Goal: Complete application form

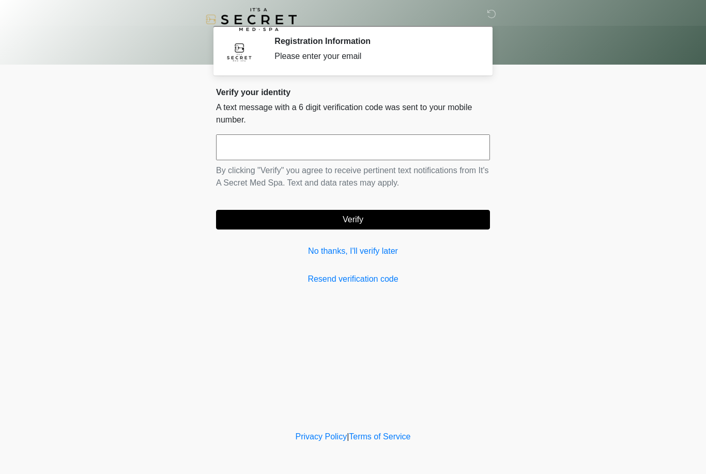
click at [363, 257] on link "No thanks, I'll verify later" at bounding box center [353, 251] width 274 height 12
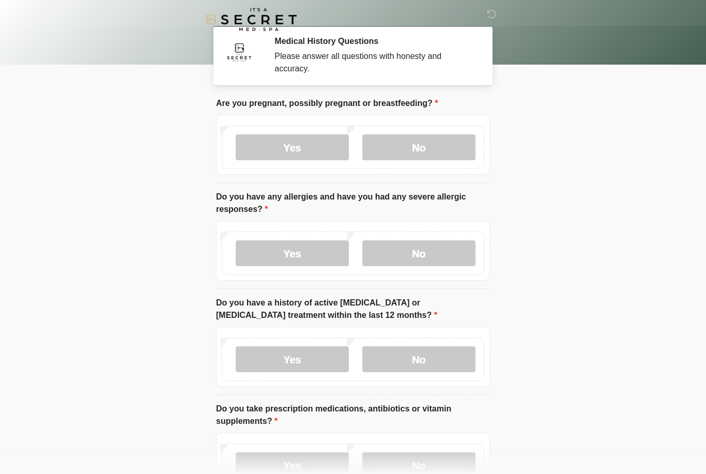
click at [431, 145] on label "No" at bounding box center [418, 147] width 113 height 26
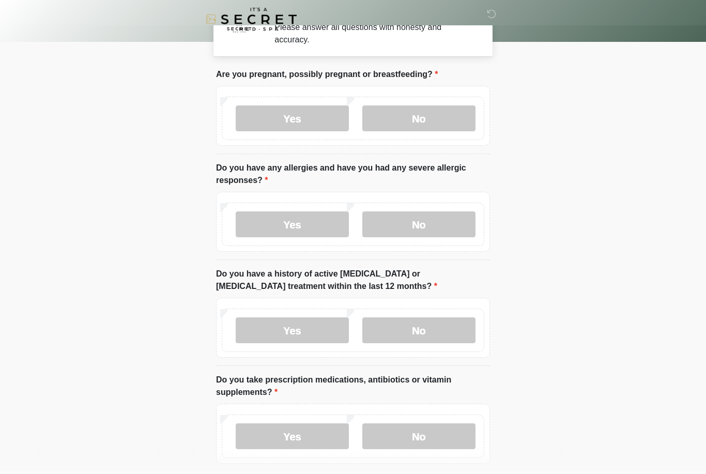
scroll to position [29, 0]
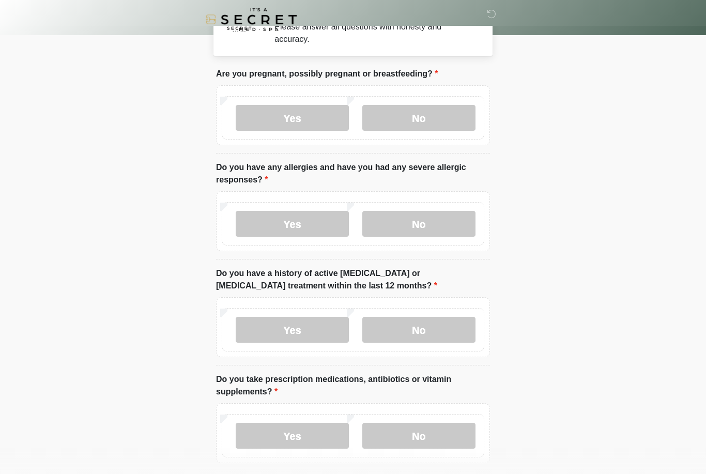
click at [442, 213] on label "No" at bounding box center [418, 224] width 113 height 26
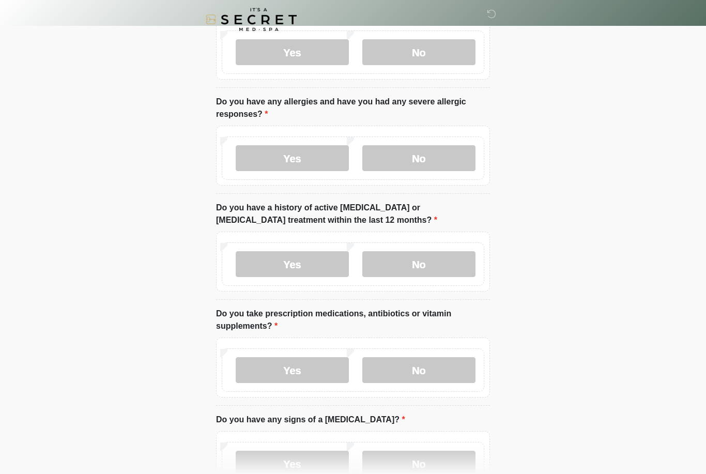
click at [453, 257] on label "No" at bounding box center [418, 264] width 113 height 26
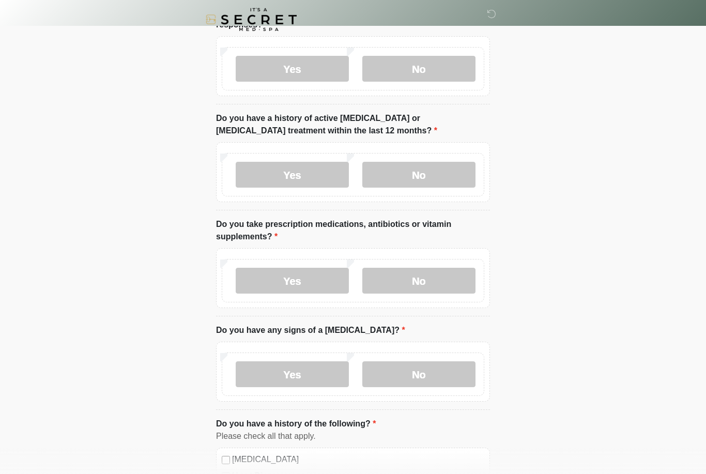
scroll to position [209, 0]
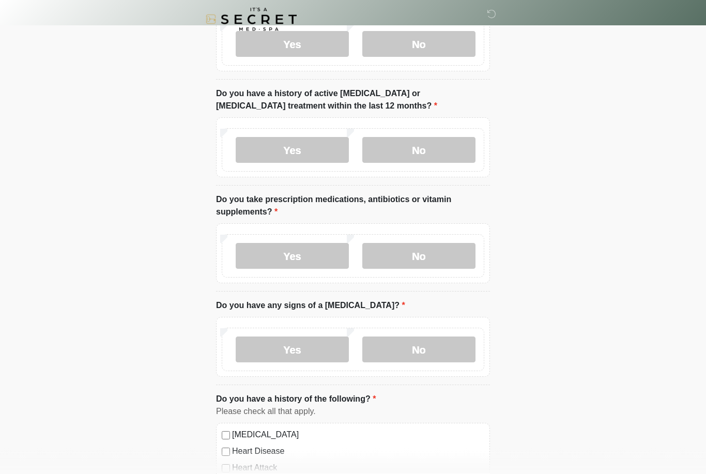
click at [437, 249] on label "No" at bounding box center [418, 257] width 113 height 26
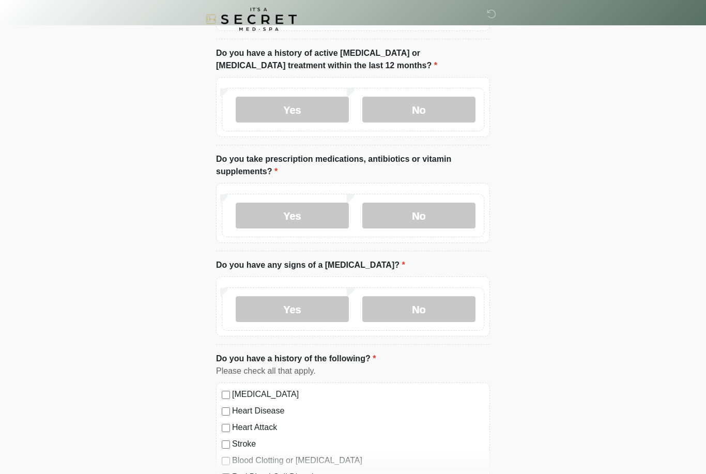
click at [318, 204] on label "Yes" at bounding box center [292, 216] width 113 height 26
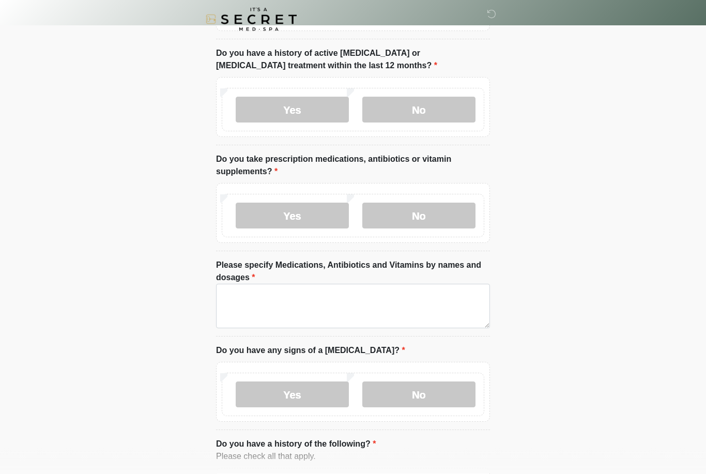
scroll to position [250, 0]
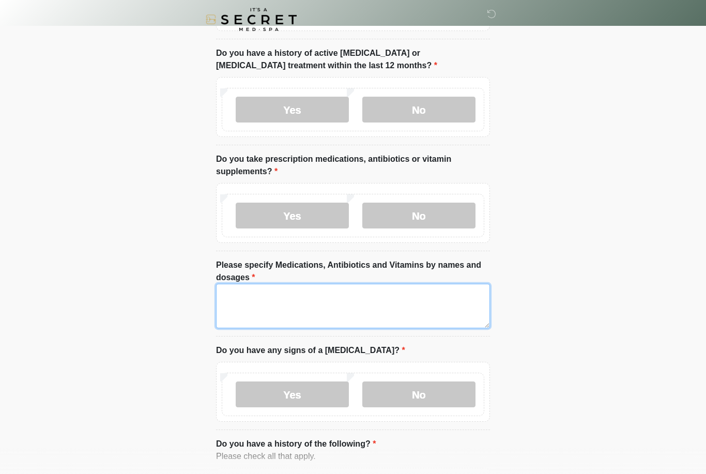
click at [389, 299] on textarea "Please specify Medications, Antibiotics and Vitamins by names and dosages" at bounding box center [353, 306] width 274 height 44
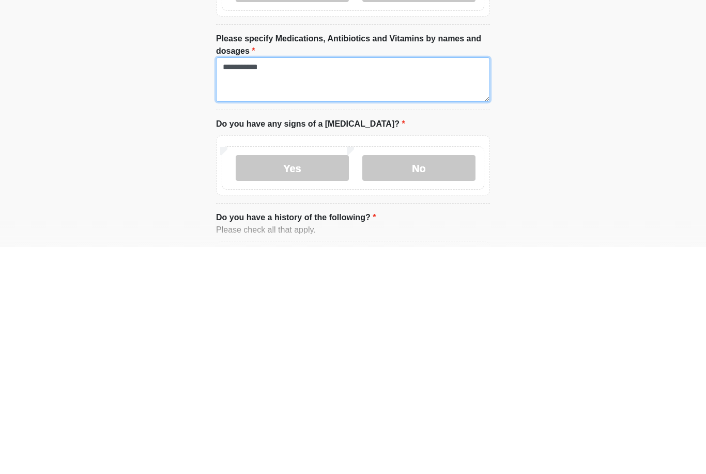
type textarea "**********"
click at [434, 382] on label "No" at bounding box center [418, 395] width 113 height 26
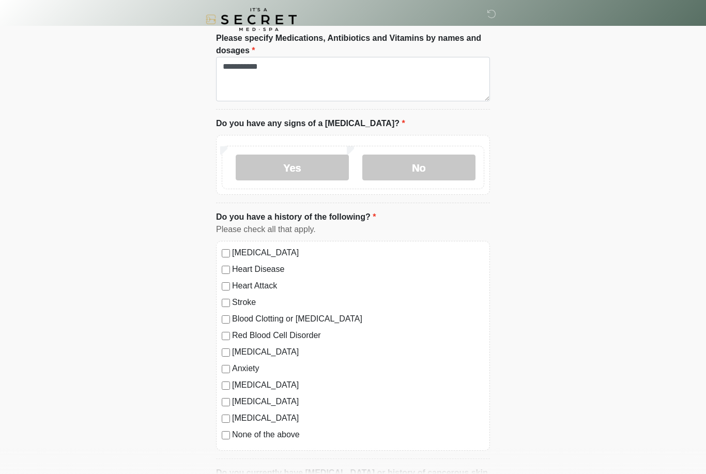
click at [285, 436] on label "None of the above" at bounding box center [358, 435] width 252 height 12
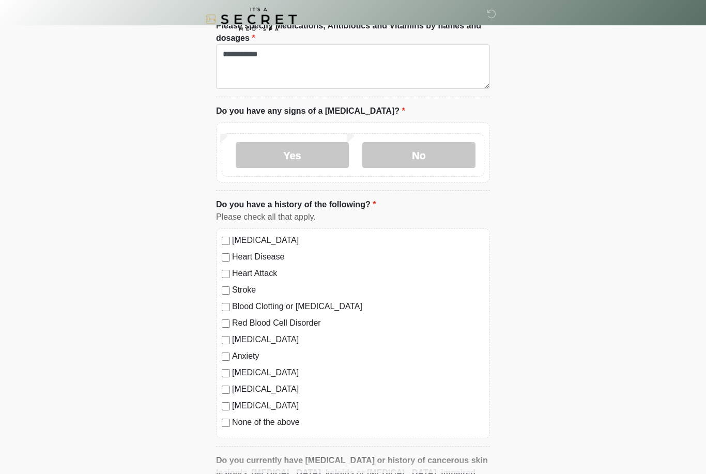
scroll to position [489, 0]
click at [265, 421] on label "None of the above" at bounding box center [358, 422] width 252 height 12
click at [274, 253] on label "Heart Disease" at bounding box center [358, 257] width 252 height 12
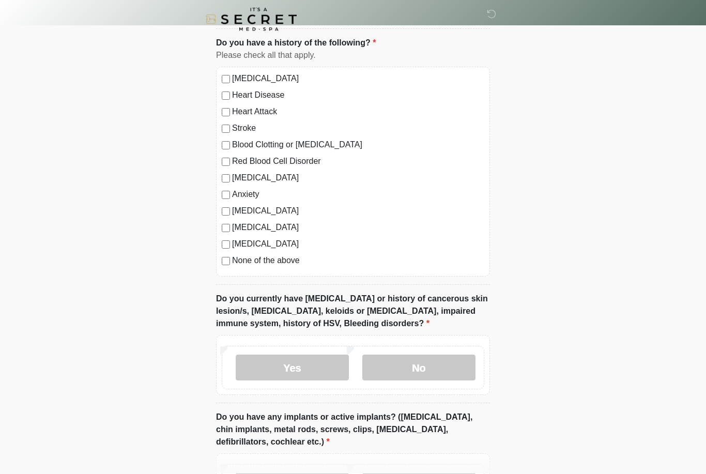
scroll to position [651, 0]
click at [420, 362] on label "No" at bounding box center [418, 367] width 113 height 26
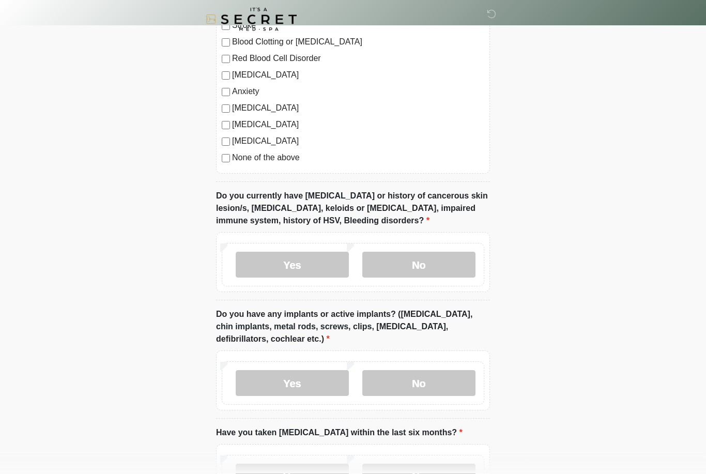
scroll to position [761, 0]
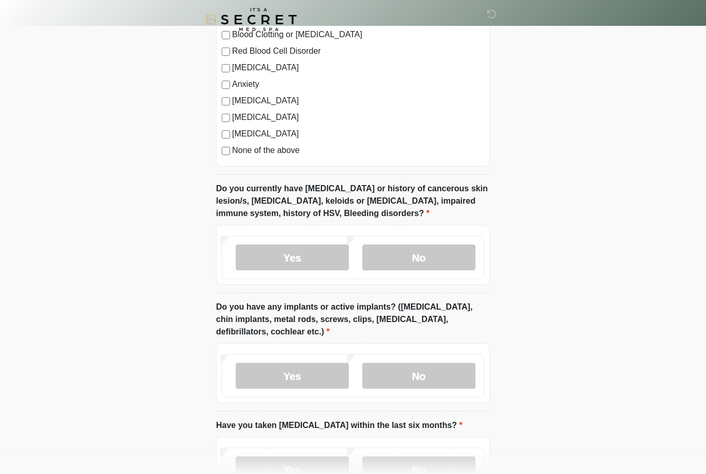
click at [433, 371] on label "No" at bounding box center [418, 376] width 113 height 26
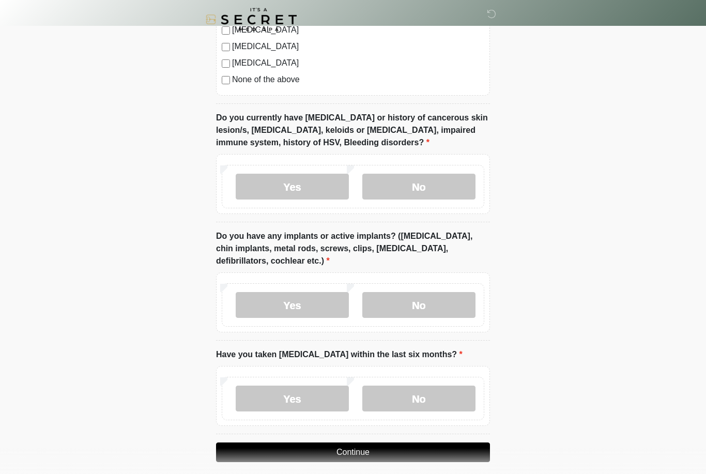
scroll to position [840, 0]
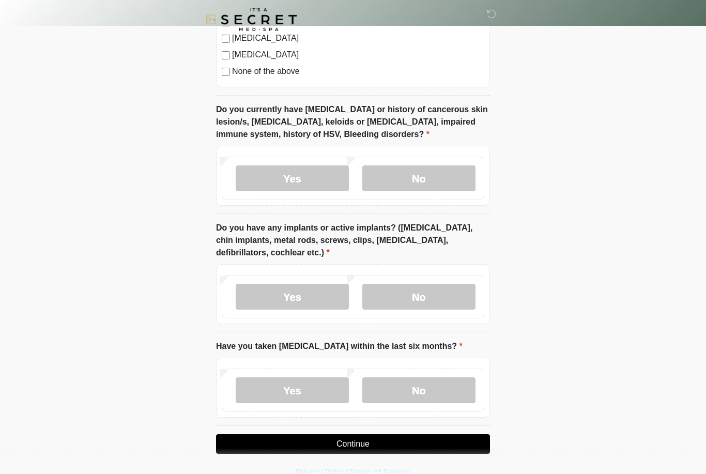
click at [419, 397] on label "No" at bounding box center [418, 390] width 113 height 26
click at [445, 434] on button "Continue" at bounding box center [353, 444] width 274 height 20
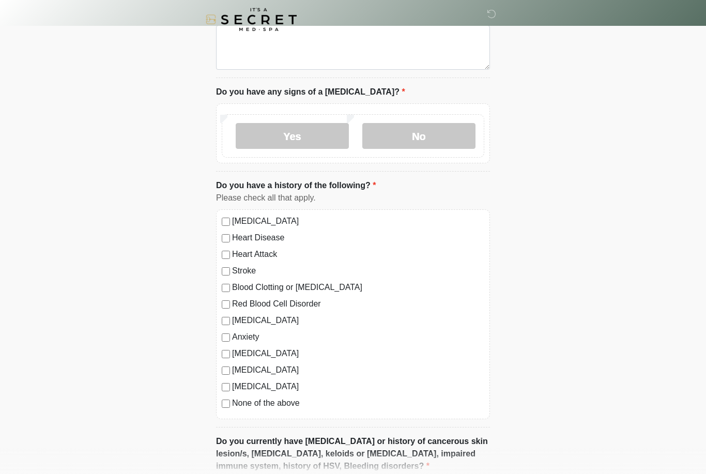
scroll to position [0, 0]
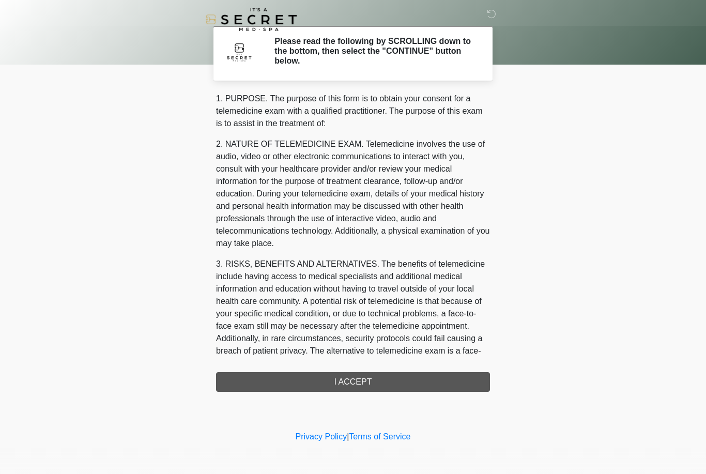
click at [413, 378] on div "1. PURPOSE. The purpose of this form is to obtain your consent for a telemedici…" at bounding box center [353, 242] width 274 height 299
click at [390, 377] on div "1. PURPOSE. The purpose of this form is to obtain your consent for a telemedici…" at bounding box center [353, 242] width 274 height 299
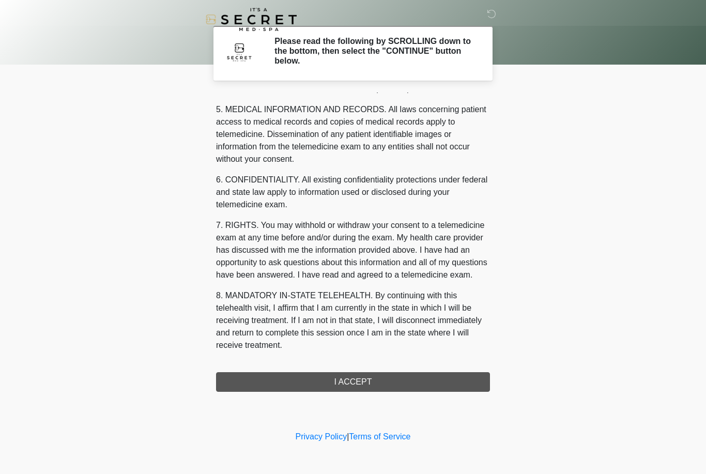
click at [394, 377] on button "I ACCEPT" at bounding box center [353, 382] width 274 height 20
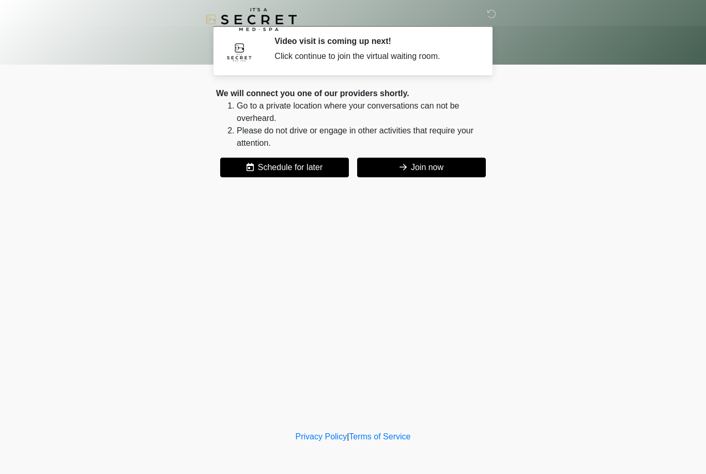
click at [466, 170] on button "Join now" at bounding box center [421, 168] width 129 height 20
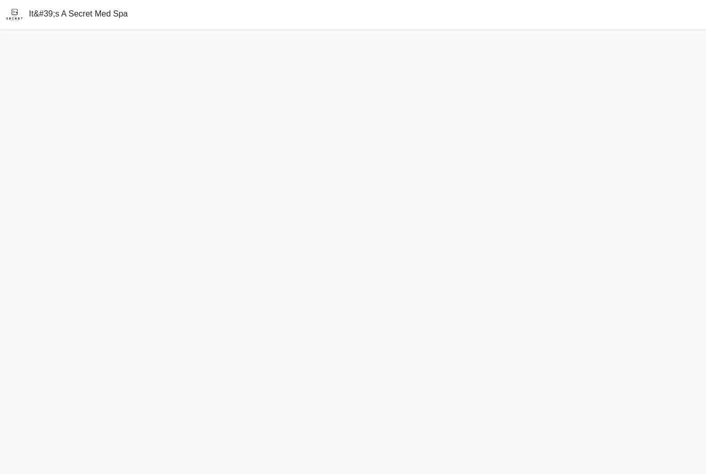
scroll to position [3, 0]
